Goal: Navigation & Orientation: Find specific page/section

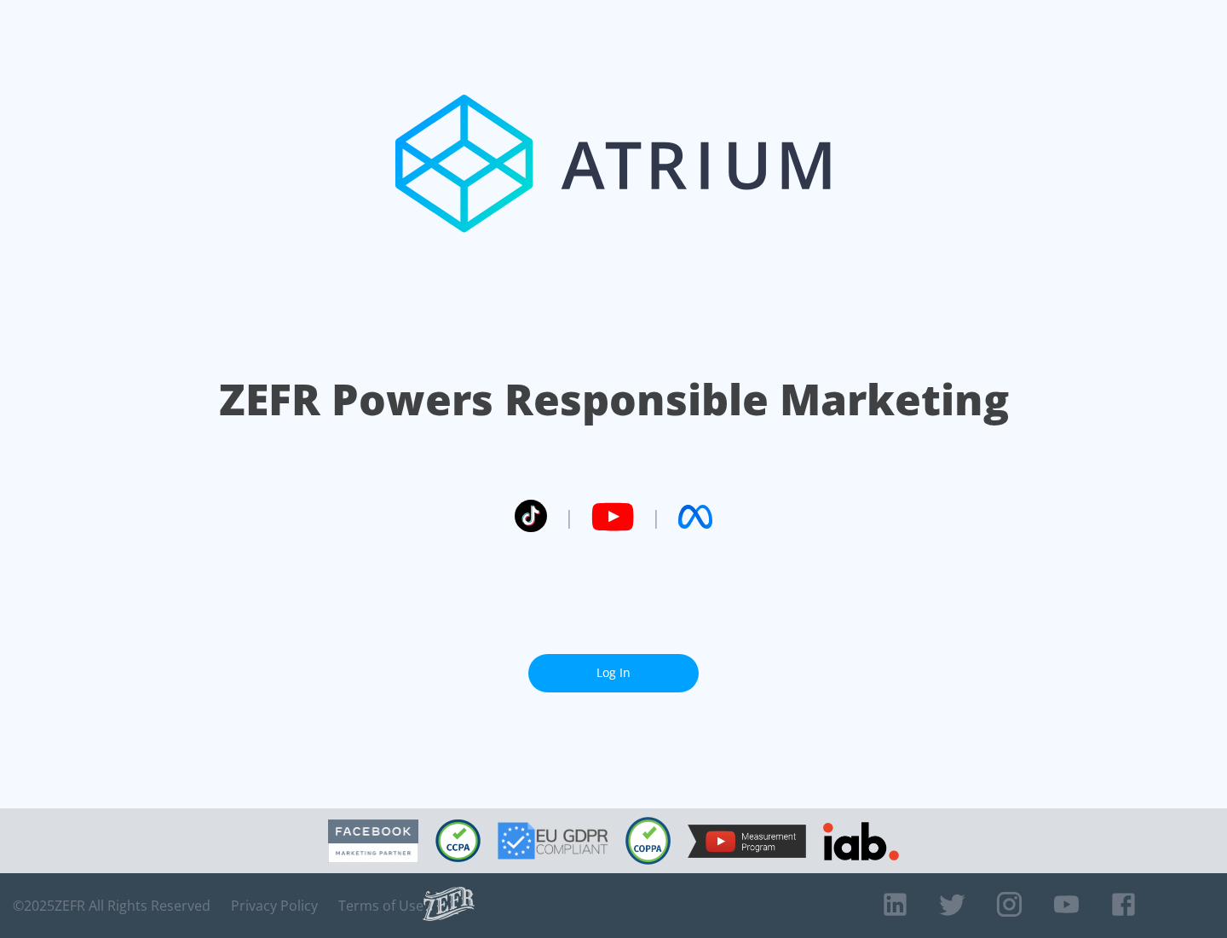
click at [614, 673] on link "Log In" at bounding box center [613, 673] width 170 height 38
